Goal: Check status: Check status

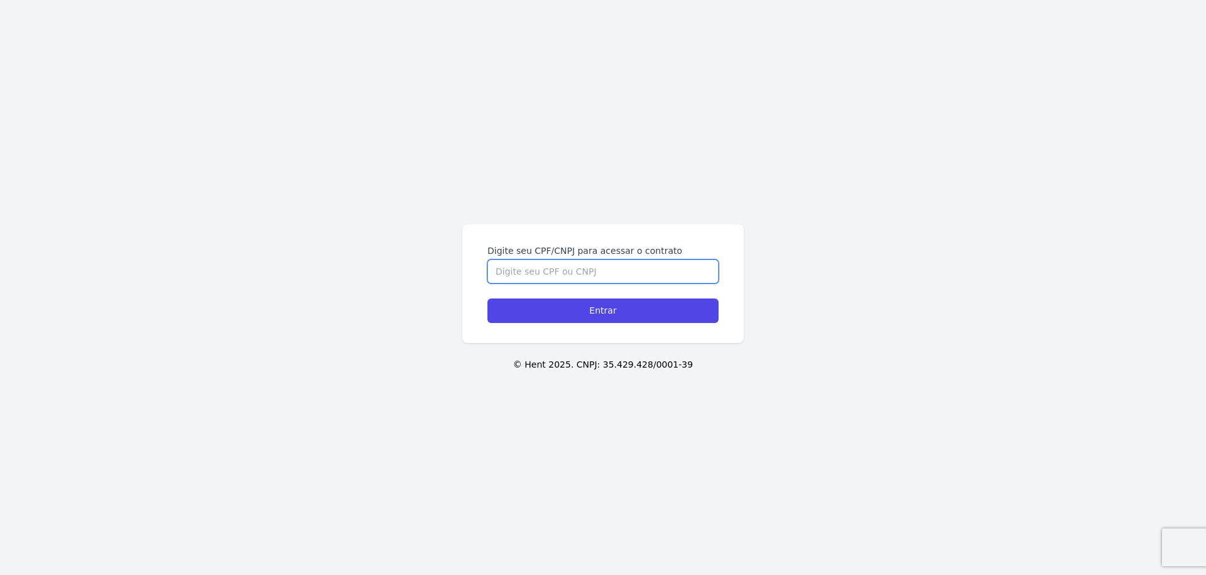
click at [527, 274] on input "Digite seu CPF/CNPJ para acessar o contrato" at bounding box center [603, 272] width 231 height 24
click at [574, 275] on input "Digite seu CPF/CNPJ para acessar o contrato" at bounding box center [603, 272] width 231 height 24
type input "08137525157"
click at [488, 298] on input "Entrar" at bounding box center [603, 310] width 231 height 25
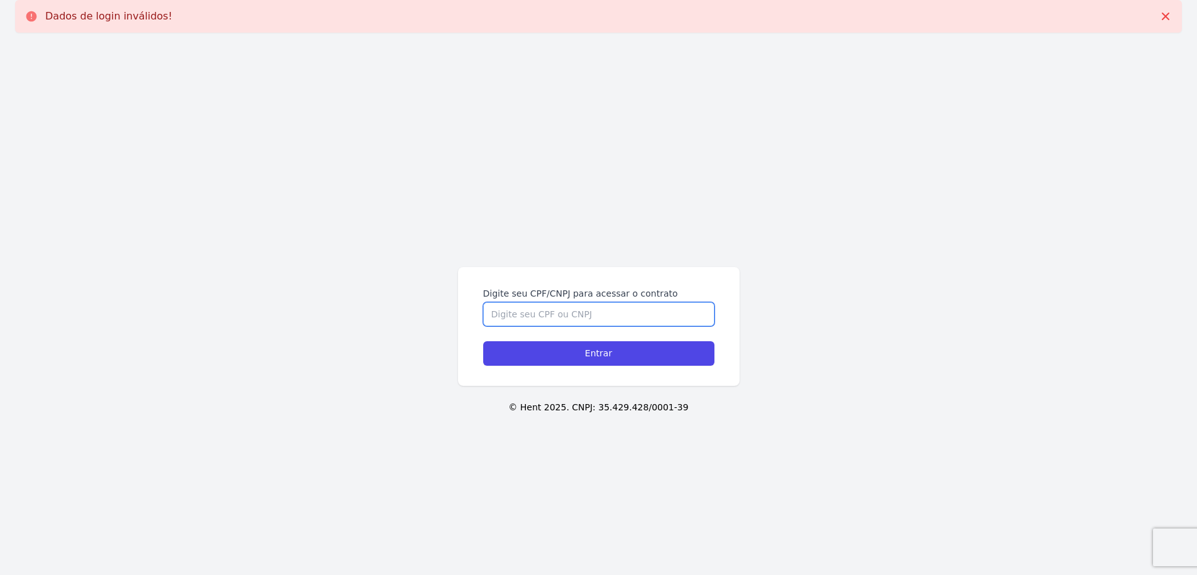
click at [576, 314] on input "Digite seu CPF/CNPJ para acessar o contrato" at bounding box center [598, 314] width 231 height 24
type input "08137525157"
click at [483, 341] on input "Entrar" at bounding box center [598, 353] width 231 height 25
click at [569, 317] on input "Digite seu CPF/CNPJ para acessar o contrato" at bounding box center [598, 314] width 231 height 24
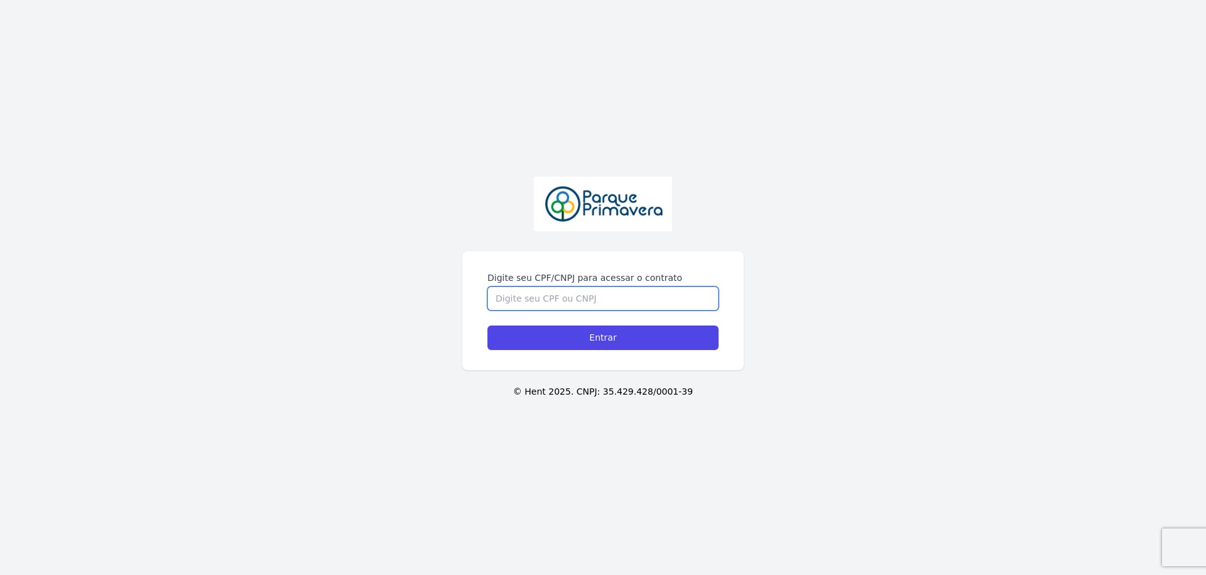
click at [530, 302] on input "Digite seu CPF/CNPJ para acessar o contrato" at bounding box center [603, 299] width 231 height 24
type input "08137525157"
click at [488, 325] on input "Entrar" at bounding box center [603, 337] width 231 height 25
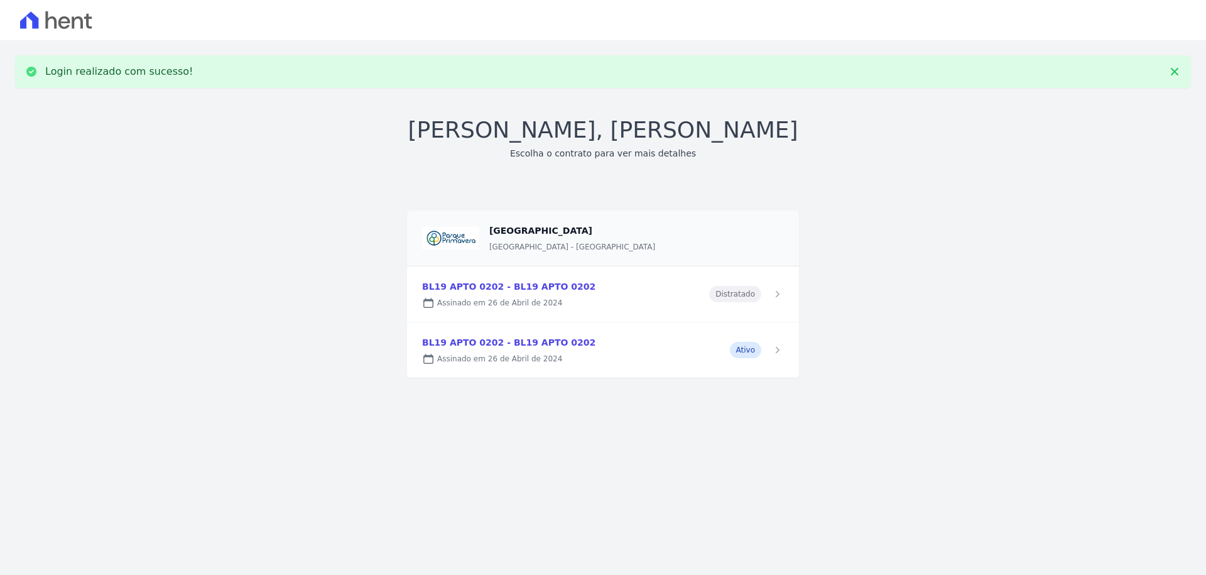
click at [680, 351] on link at bounding box center [603, 349] width 392 height 55
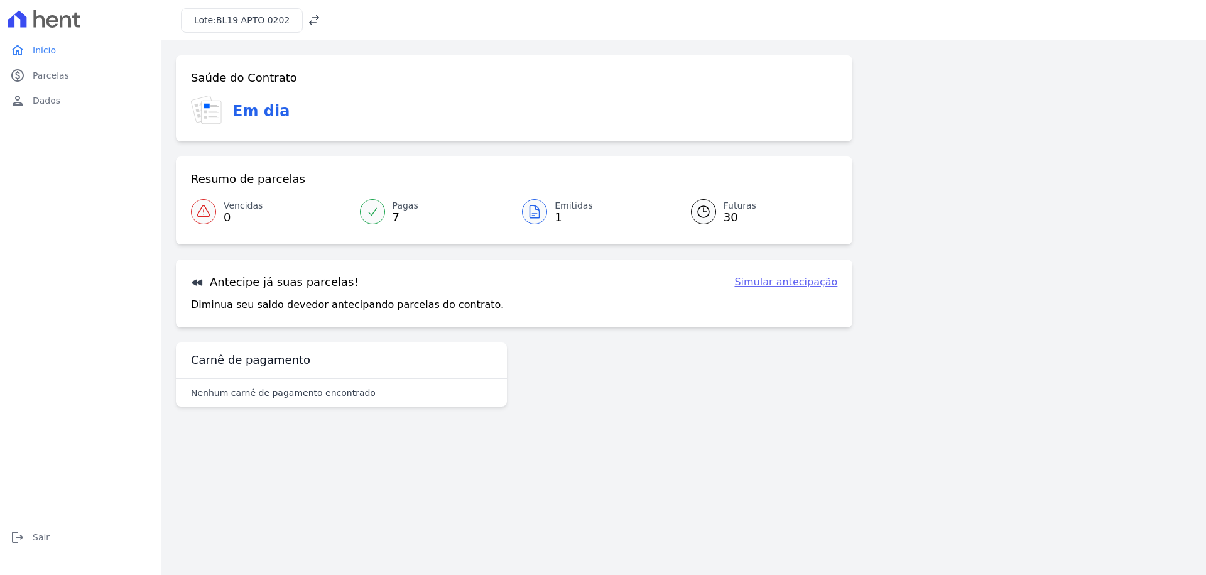
click at [534, 207] on icon at bounding box center [534, 211] width 15 height 15
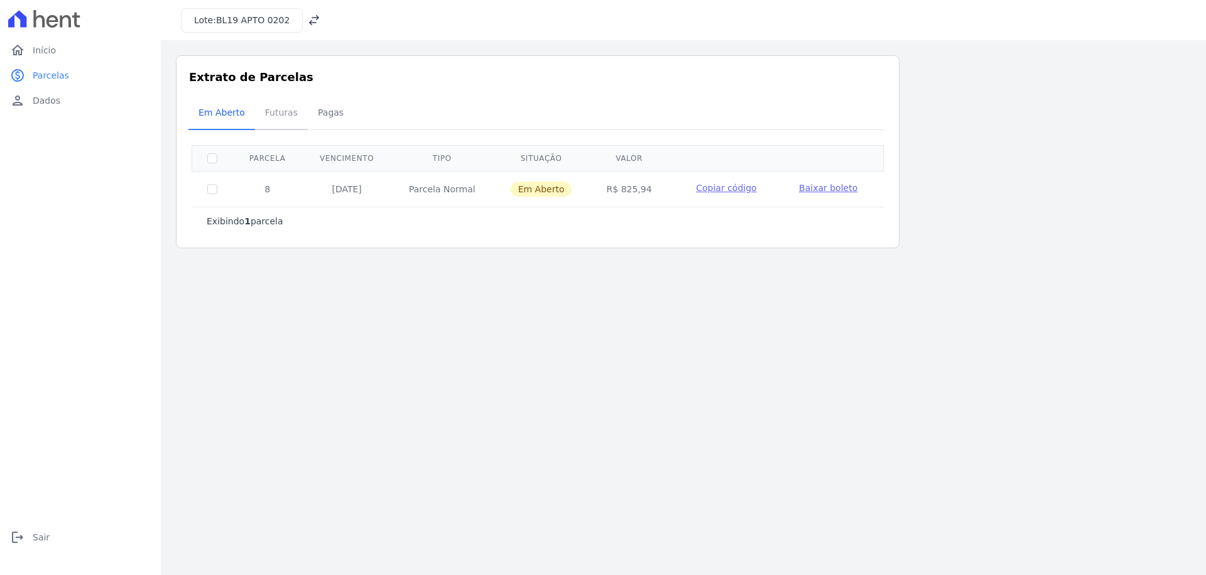
click at [261, 109] on span "Futuras" at bounding box center [282, 112] width 48 height 25
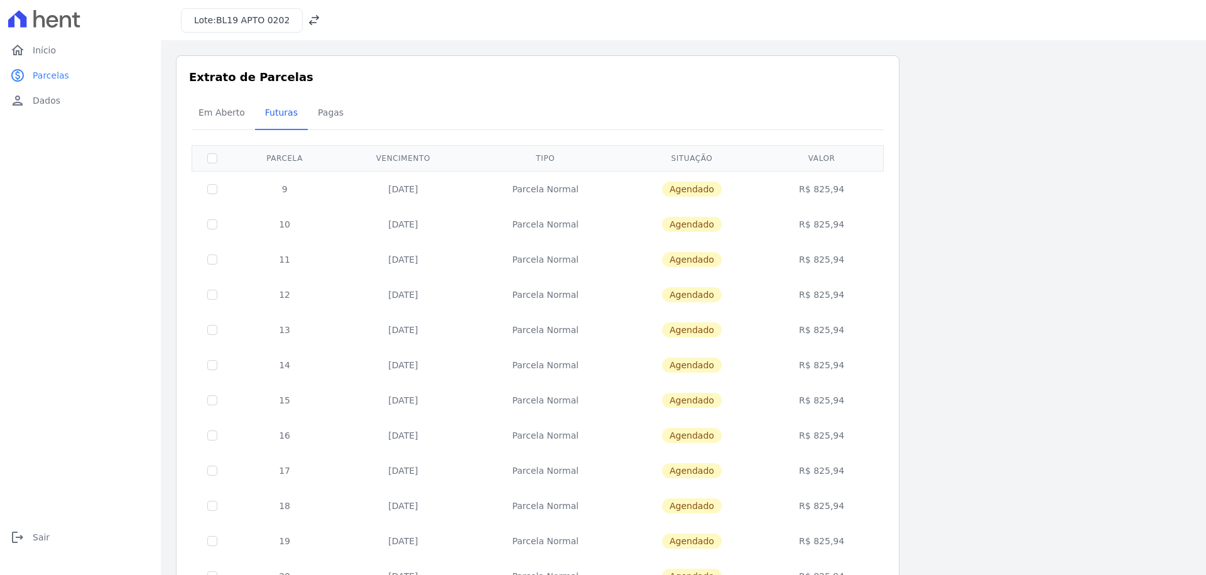
scroll to position [373, 0]
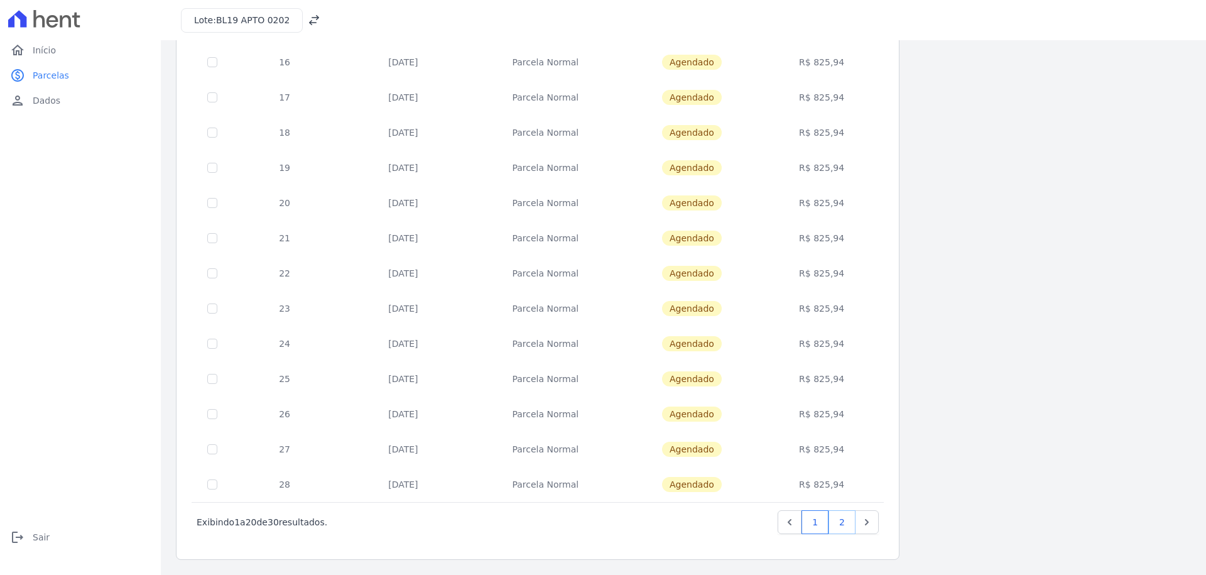
click at [841, 527] on link "2" at bounding box center [842, 522] width 27 height 24
